Goal: Information Seeking & Learning: Learn about a topic

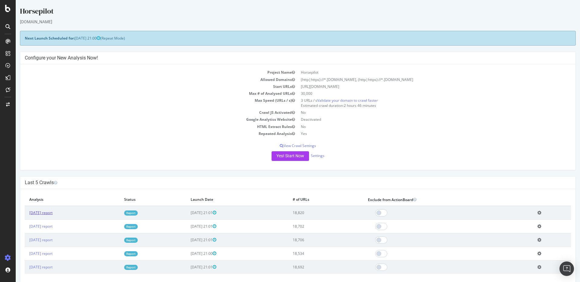
click at [51, 211] on link "[DATE] report" at bounding box center [40, 212] width 23 height 5
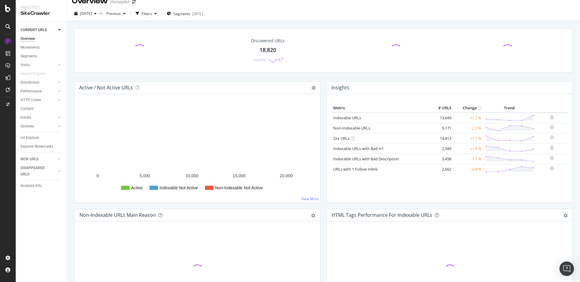
scroll to position [9, 0]
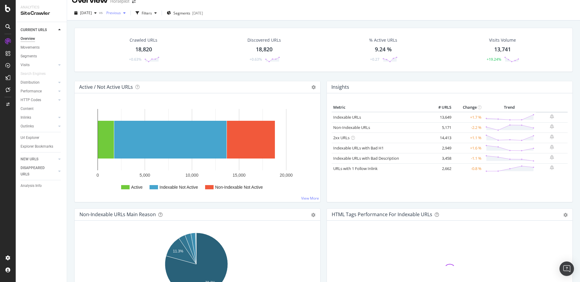
click at [121, 10] on span "Previous" at bounding box center [112, 12] width 17 height 5
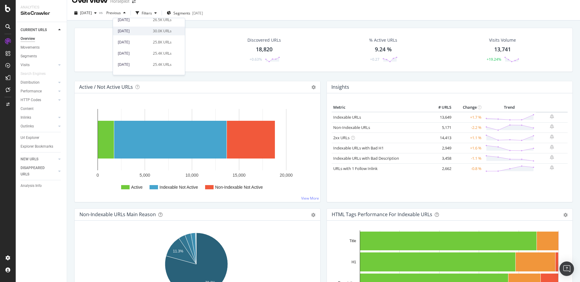
click at [157, 31] on div "30.0K URLs" at bounding box center [162, 30] width 19 height 5
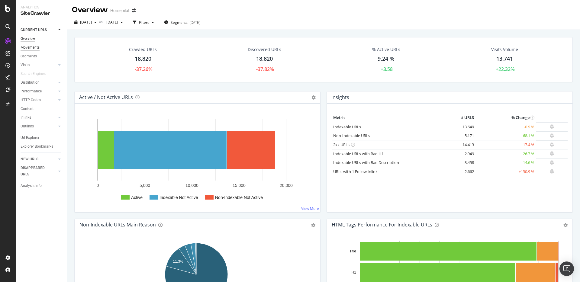
click at [27, 48] on div "Movements" at bounding box center [30, 47] width 19 height 6
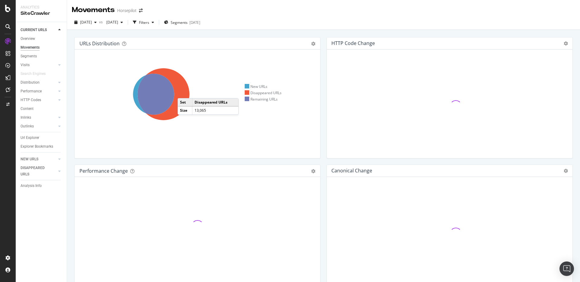
click at [184, 92] on icon at bounding box center [163, 94] width 52 height 52
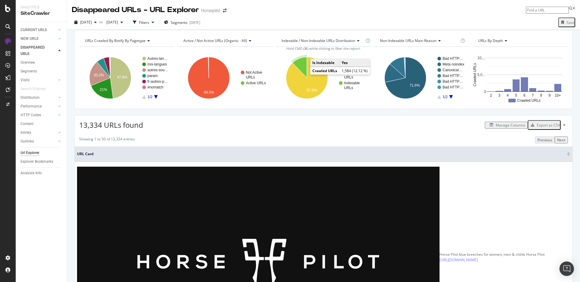
click at [303, 72] on icon "A chart." at bounding box center [300, 67] width 14 height 21
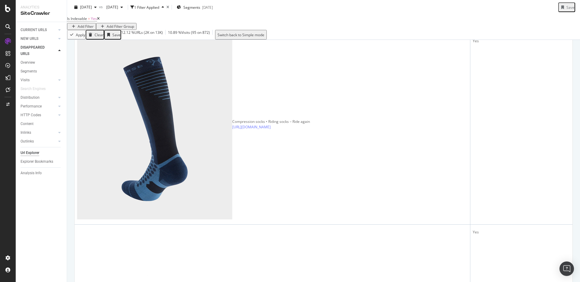
scroll to position [397, 0]
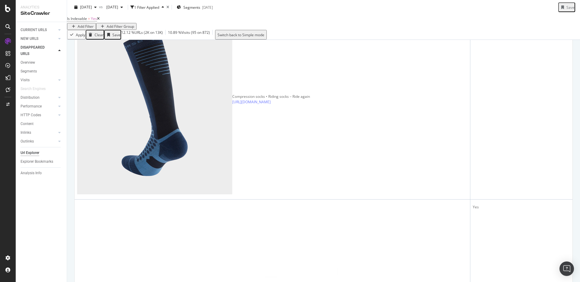
scroll to position [0, 0]
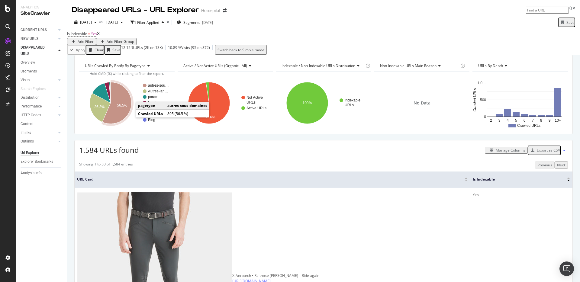
click at [127, 108] on text "56.5%" at bounding box center [122, 106] width 10 height 4
click at [99, 109] on text "26.3%" at bounding box center [99, 107] width 10 height 4
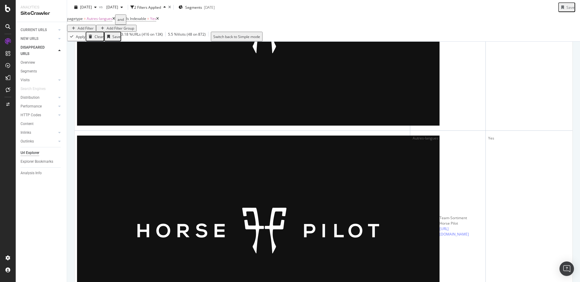
scroll to position [455, 0]
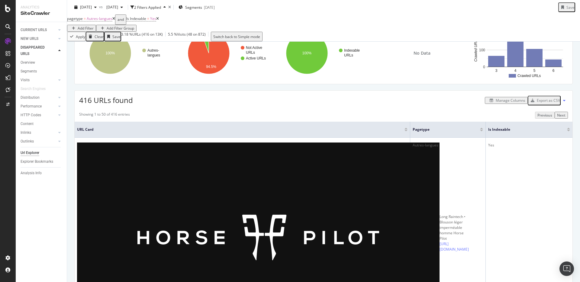
scroll to position [0, 0]
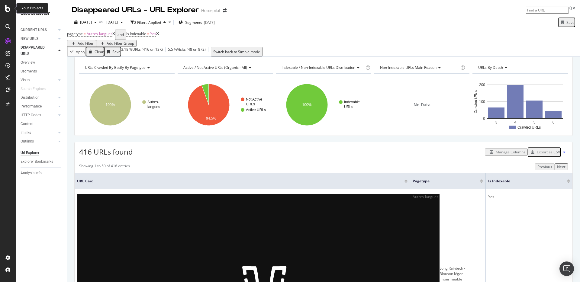
click at [9, 10] on icon at bounding box center [7, 8] width 5 height 7
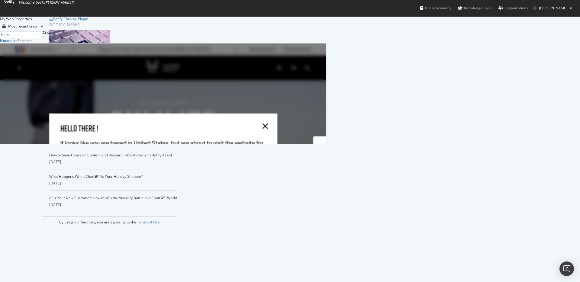
scroll to position [101, 322]
type input "hors"
click at [18, 43] on div "Hors epilot" at bounding box center [9, 40] width 18 height 5
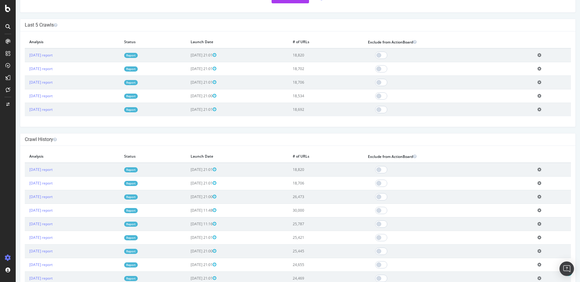
scroll to position [186, 0]
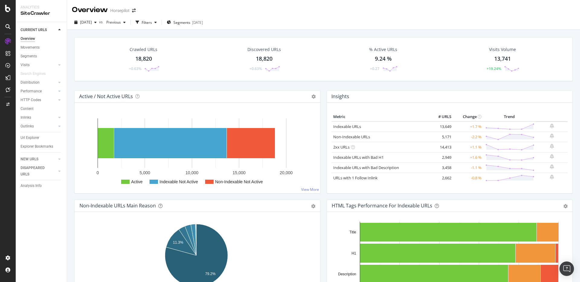
click at [153, 57] on div "Crawled URLs 18,820 +0.63%" at bounding box center [144, 58] width 44 height 31
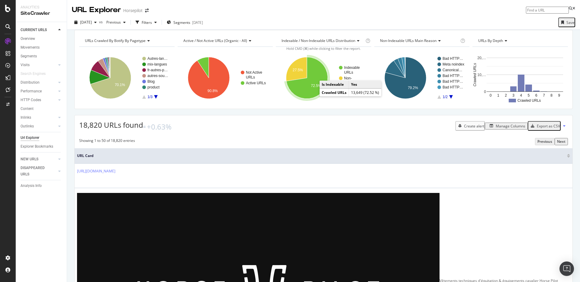
click at [311, 88] on text "72.5%" at bounding box center [316, 86] width 10 height 4
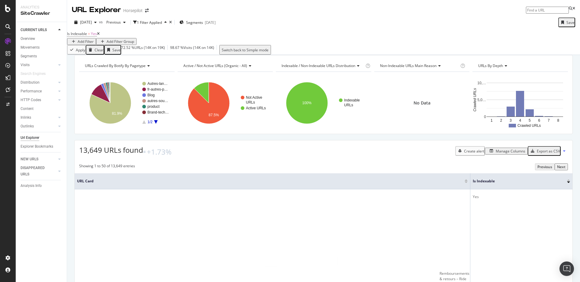
click at [551, 154] on div "Export as CSV" at bounding box center [548, 151] width 23 height 5
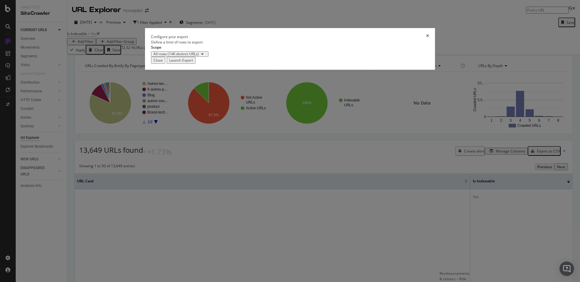
click at [193, 63] on div "Launch Export" at bounding box center [181, 60] width 24 height 5
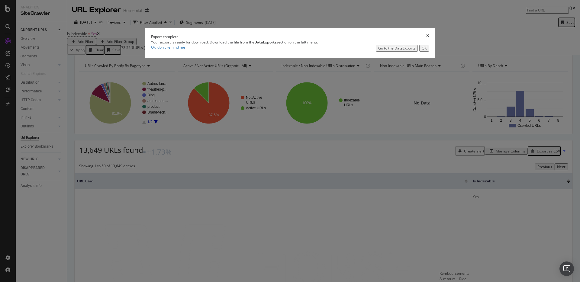
click at [378, 51] on div "Go to the DataExports" at bounding box center [396, 48] width 37 height 5
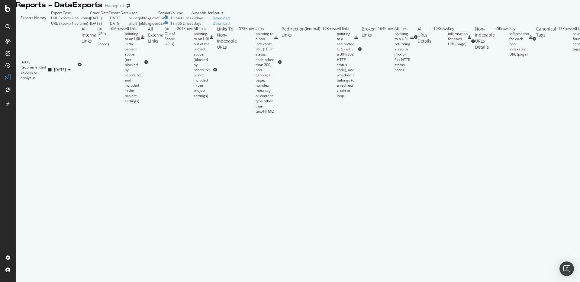
click at [229, 21] on div "Download" at bounding box center [221, 17] width 17 height 5
click at [78, 95] on div "Botify Recommended Exports on analysis: 2025 Sep. 27th" at bounding box center [47, 70] width 62 height 88
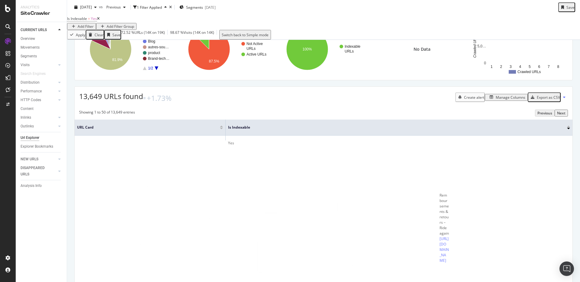
scroll to position [51, 0]
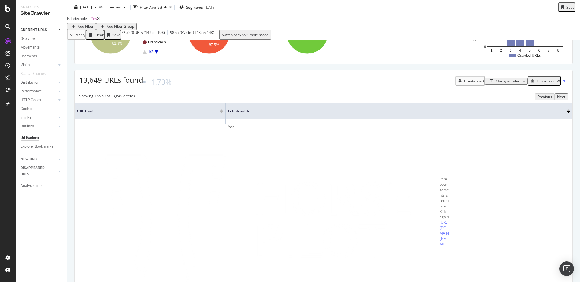
scroll to position [0, 0]
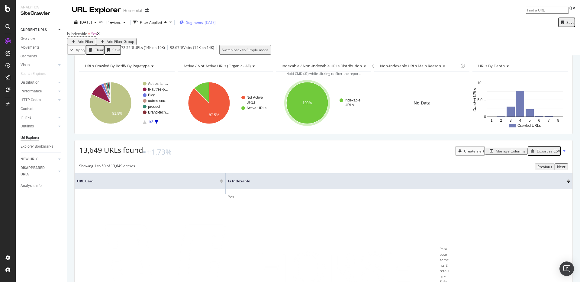
click at [203, 21] on span "Segments" at bounding box center [194, 22] width 17 height 5
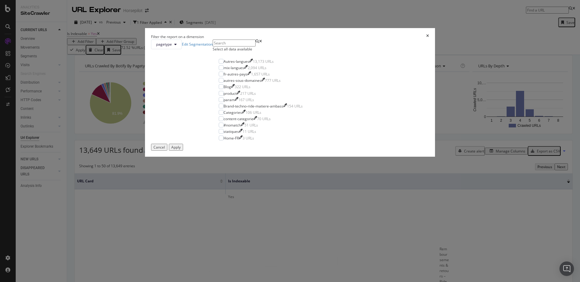
click at [250, 52] on div "Select all data available" at bounding box center [261, 48] width 96 height 5
click at [261, 83] on div "autres-sous-domaines" at bounding box center [242, 80] width 38 height 5
click at [181, 150] on div "Apply" at bounding box center [175, 147] width 9 height 5
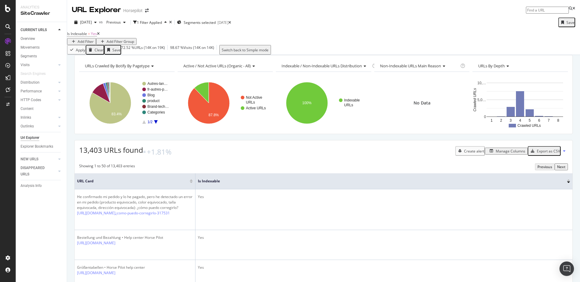
click at [543, 154] on div "Export as CSV" at bounding box center [548, 151] width 23 height 5
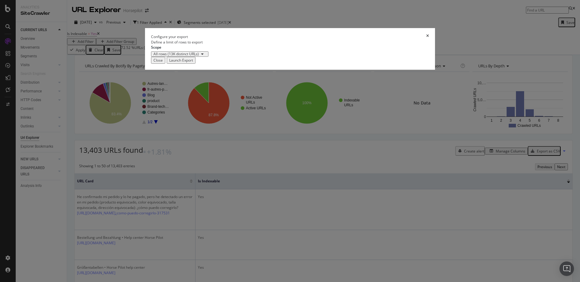
click at [193, 63] on div "Launch Export" at bounding box center [181, 60] width 24 height 5
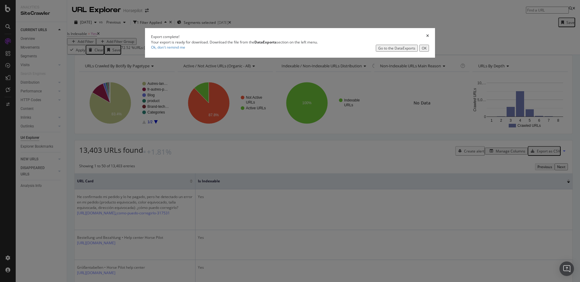
click at [378, 51] on div "Go to the DataExports" at bounding box center [396, 48] width 37 height 5
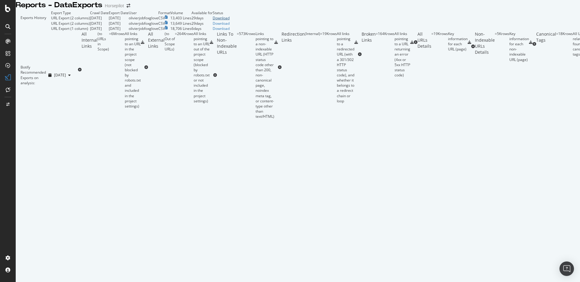
click at [229, 21] on div "Download" at bounding box center [221, 17] width 17 height 5
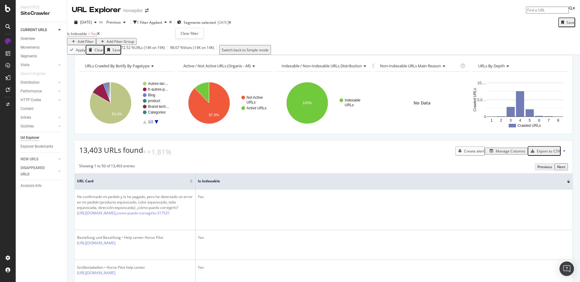
click at [172, 21] on icon "times" at bounding box center [170, 23] width 3 height 4
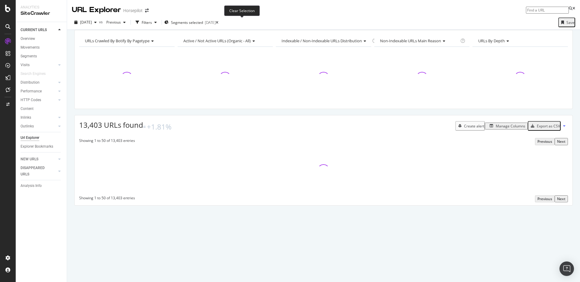
click at [218, 21] on icon at bounding box center [217, 23] width 3 height 4
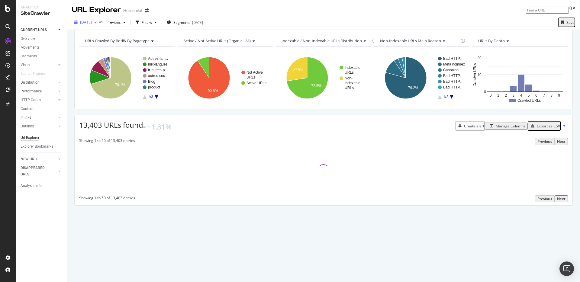
click at [99, 19] on div "[DATE]" at bounding box center [85, 22] width 27 height 9
click at [185, 12] on div "URL Explorer Horsepilot" at bounding box center [323, 7] width 513 height 15
click at [159, 19] on div "Filters" at bounding box center [146, 22] width 26 height 9
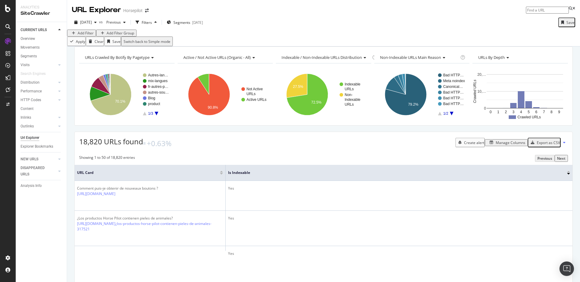
click at [92, 36] on div "Add Filter" at bounding box center [86, 32] width 16 height 5
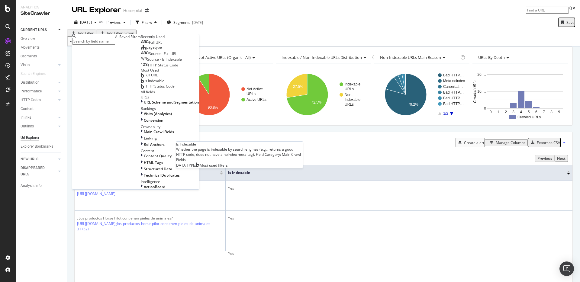
click at [141, 78] on div "Full URL" at bounding box center [149, 75] width 17 height 5
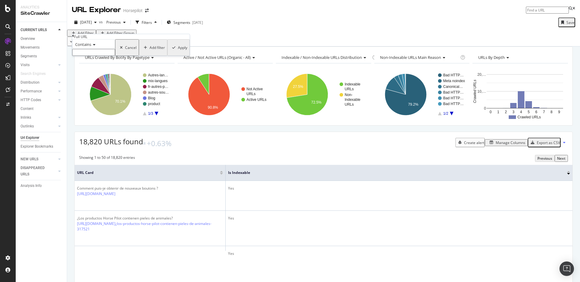
click at [93, 46] on icon at bounding box center [93, 45] width 4 height 4
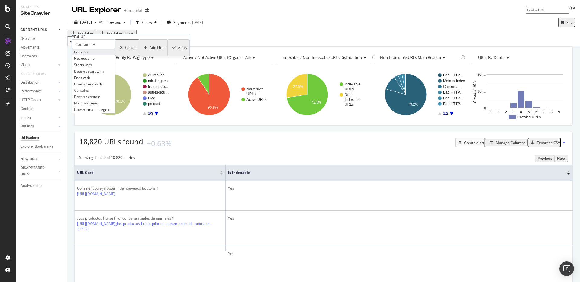
click at [104, 55] on div "Equal to" at bounding box center [93, 52] width 42 height 6
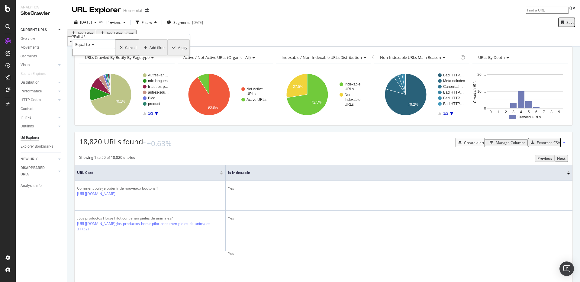
click at [104, 56] on input "text" at bounding box center [93, 52] width 43 height 7
paste input "https://www.horsepilot.com/fr-fr/categories/boots"
type input "https://www.horsepilot.com/fr-fr/categories/boots"
click at [178, 52] on div "Apply" at bounding box center [182, 49] width 9 height 5
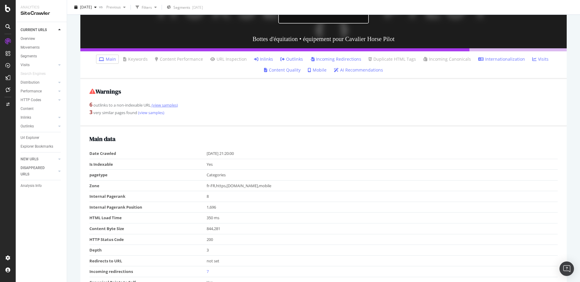
scroll to position [111, 0]
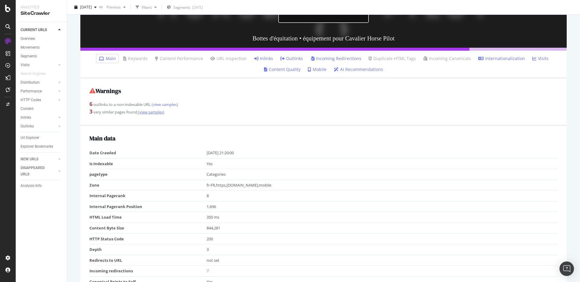
click at [156, 113] on link "(view samples)" at bounding box center [150, 111] width 27 height 5
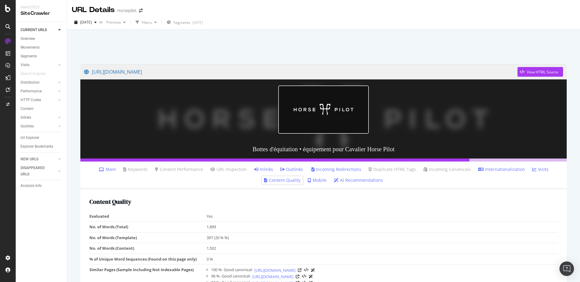
scroll to position [30, 0]
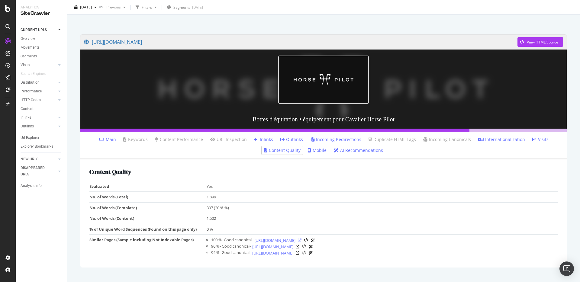
click at [301, 239] on icon at bounding box center [300, 241] width 4 height 4
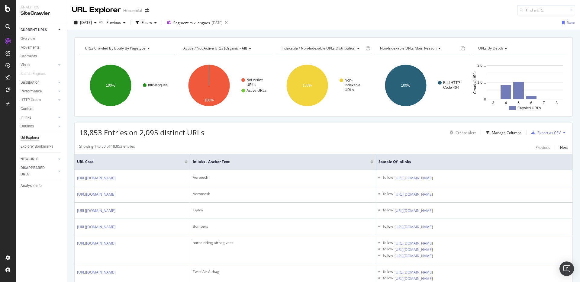
scroll to position [2, 0]
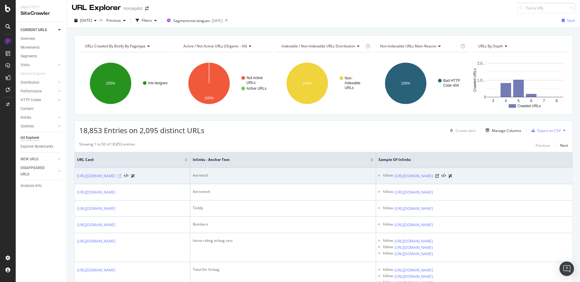
click at [121, 176] on icon at bounding box center [120, 176] width 4 height 4
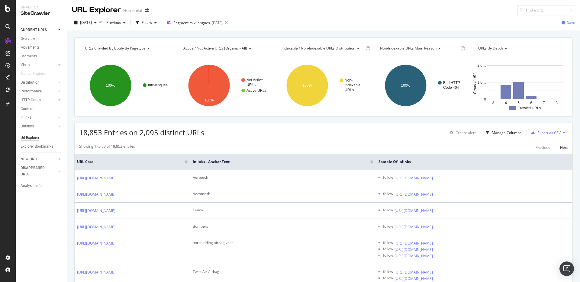
scroll to position [1, 0]
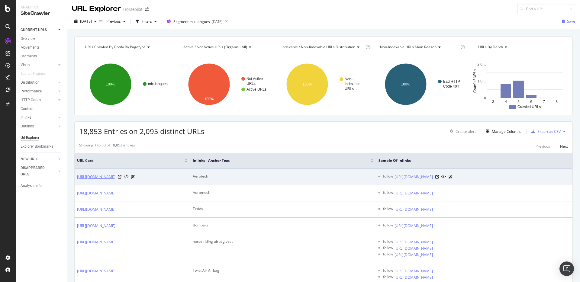
click at [115, 177] on link "[URL][DOMAIN_NAME]" at bounding box center [96, 177] width 38 height 6
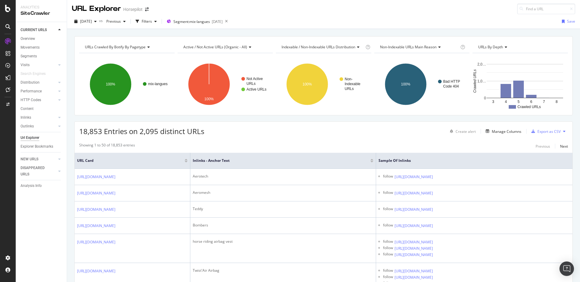
click at [523, 123] on div "18,853 Entries on 2,095 distinct URLs Create alert Manage Columns Export as CSV" at bounding box center [324, 129] width 498 height 15
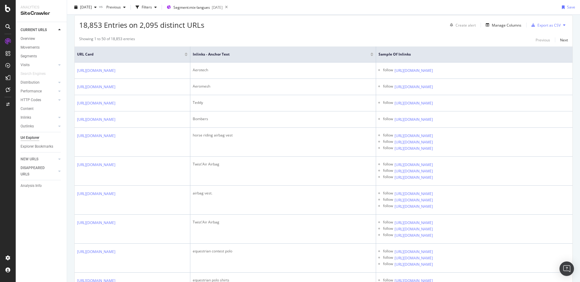
scroll to position [108, 0]
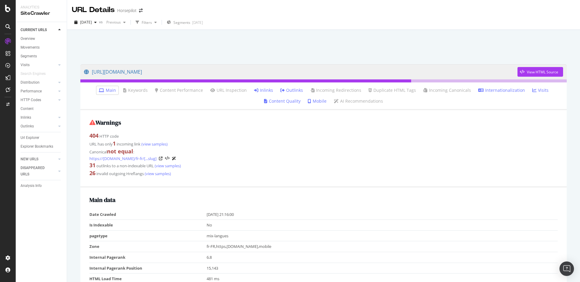
click at [267, 91] on link "Inlinks" at bounding box center [263, 90] width 19 height 6
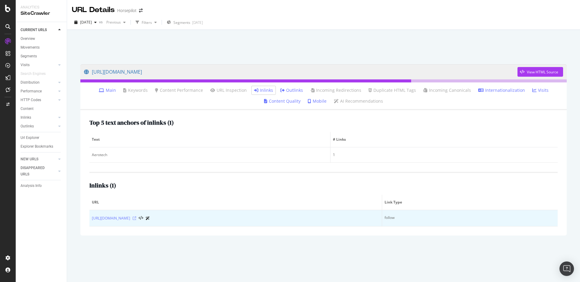
click at [136, 218] on icon at bounding box center [135, 218] width 4 height 4
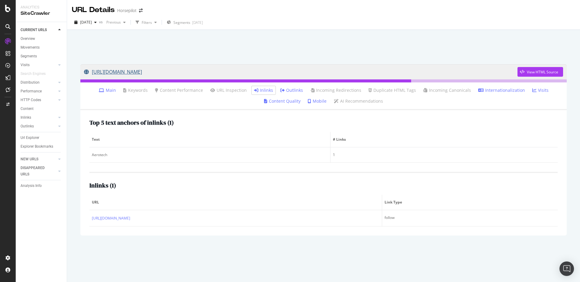
click at [205, 70] on link "[URL][DOMAIN_NAME]" at bounding box center [300, 71] width 433 height 15
